Goal: Find specific page/section: Find specific page/section

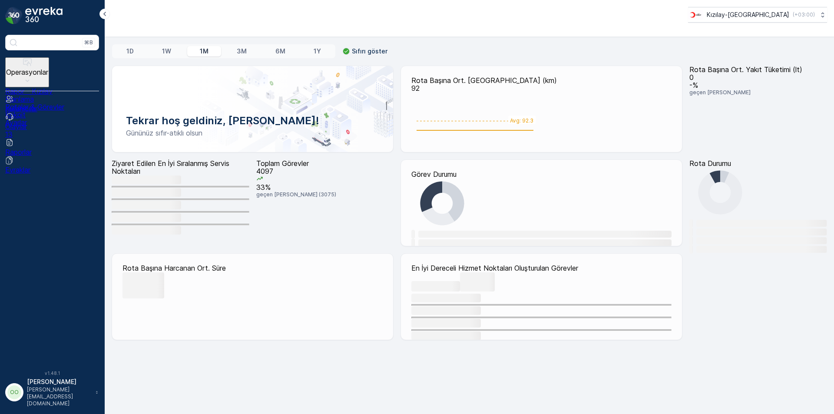
click at [48, 68] on p "Operasyonlar" at bounding box center [27, 72] width 42 height 8
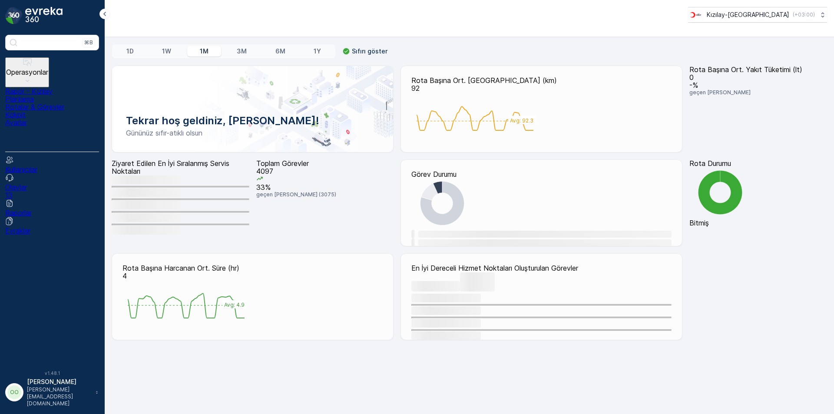
click at [51, 103] on p "Rotalar & Görevler" at bounding box center [52, 107] width 94 height 8
